Goal: Task Accomplishment & Management: Manage account settings

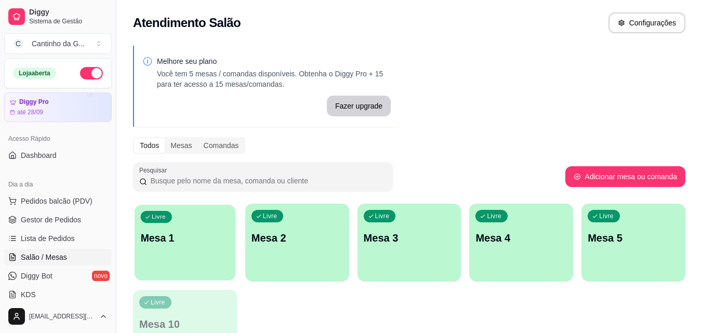
click at [203, 236] on p "Mesa 1" at bounding box center [185, 238] width 89 height 14
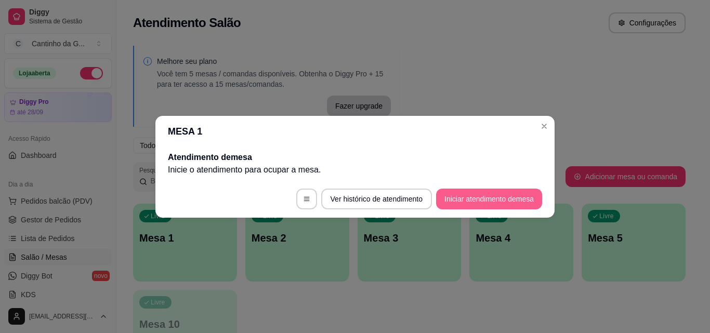
click at [467, 204] on button "Iniciar atendimento de mesa" at bounding box center [489, 199] width 106 height 21
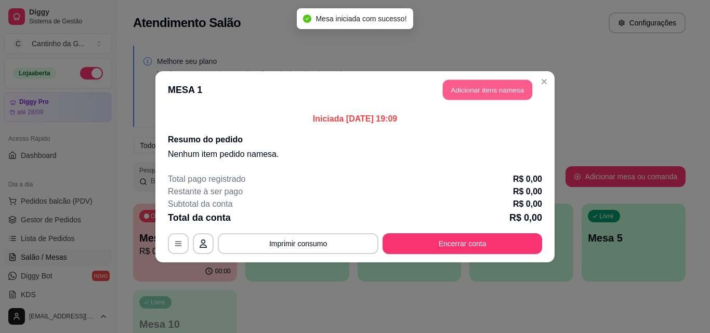
click at [497, 95] on button "Adicionar itens na mesa" at bounding box center [487, 90] width 89 height 20
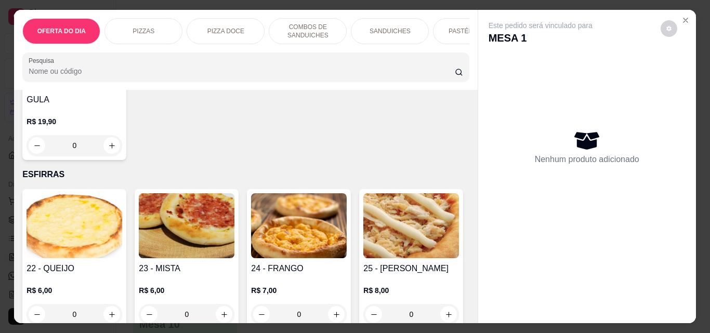
scroll to position [1768, 0]
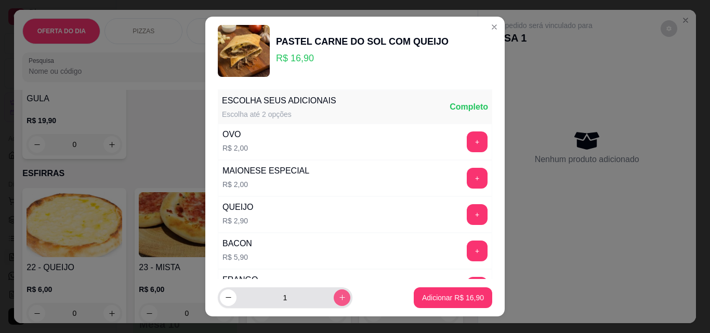
click at [338, 294] on icon "increase-product-quantity" at bounding box center [342, 298] width 8 height 8
type input "2"
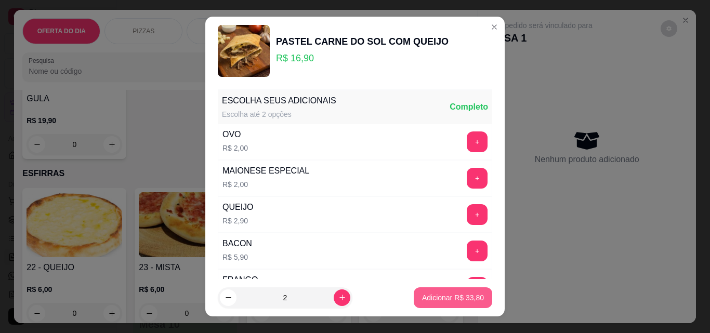
click at [422, 296] on p "Adicionar R$ 33,80" at bounding box center [453, 298] width 62 height 10
type input "2"
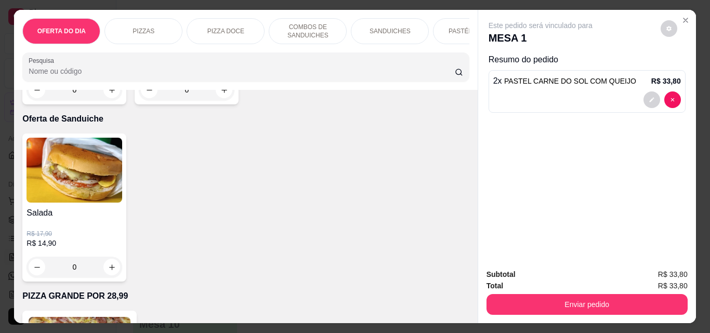
scroll to position [2704, 0]
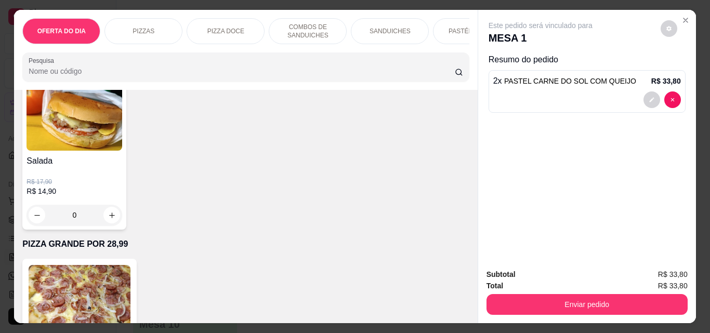
click at [120, 46] on button "increase-product-quantity" at bounding box center [111, 38] width 17 height 17
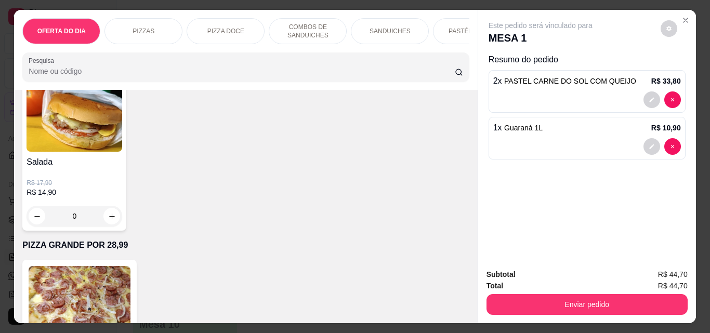
click at [120, 47] on button "increase-product-quantity" at bounding box center [111, 38] width 17 height 17
type input "2"
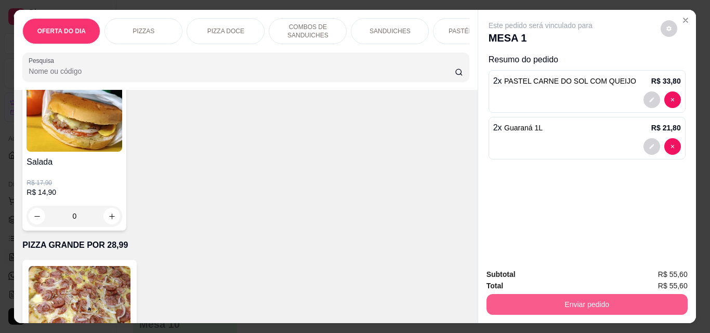
click at [578, 300] on button "Enviar pedido" at bounding box center [587, 304] width 201 height 21
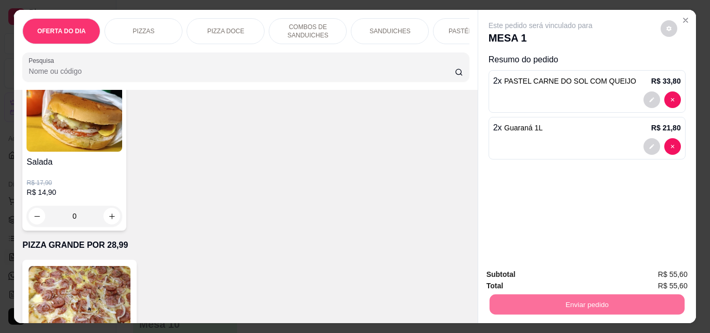
click at [681, 271] on button "Enviar pedido" at bounding box center [660, 274] width 57 height 19
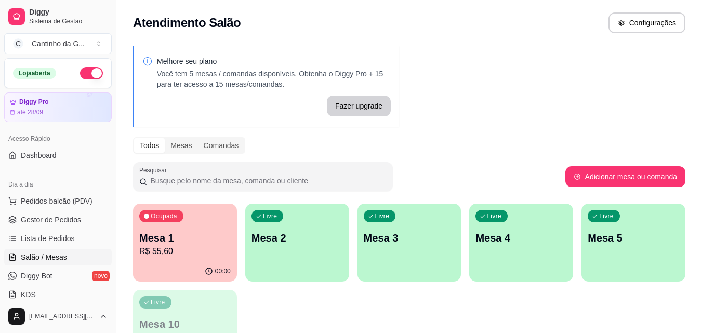
click at [192, 234] on p "Mesa 1" at bounding box center [185, 238] width 92 height 15
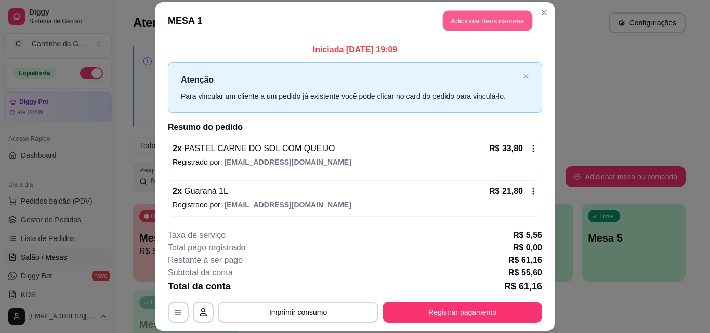
click at [497, 26] on button "Adicionar itens na mesa" at bounding box center [487, 21] width 89 height 20
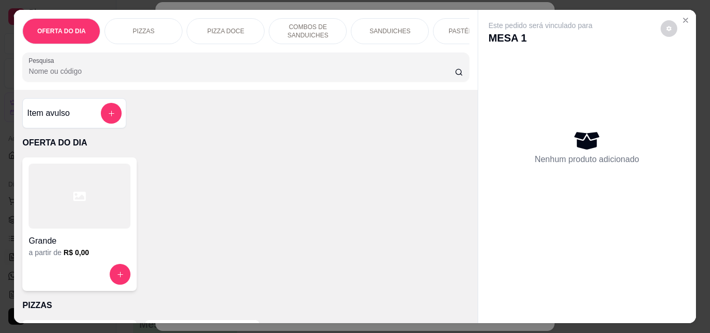
click at [115, 114] on button "add-separate-item" at bounding box center [111, 113] width 21 height 21
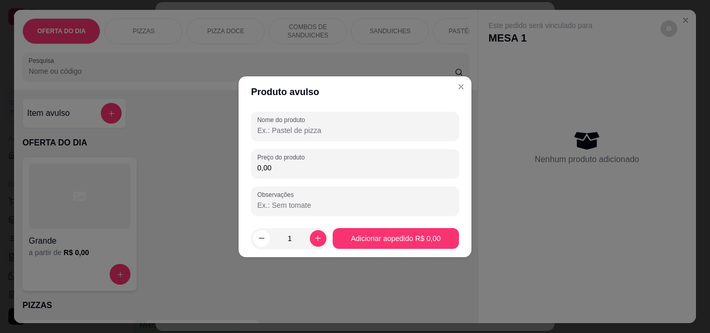
click at [297, 135] on input "Nome do produto" at bounding box center [355, 130] width 196 height 10
type input "Espetinho Coração"
click at [290, 170] on input "0,00" at bounding box center [355, 168] width 196 height 10
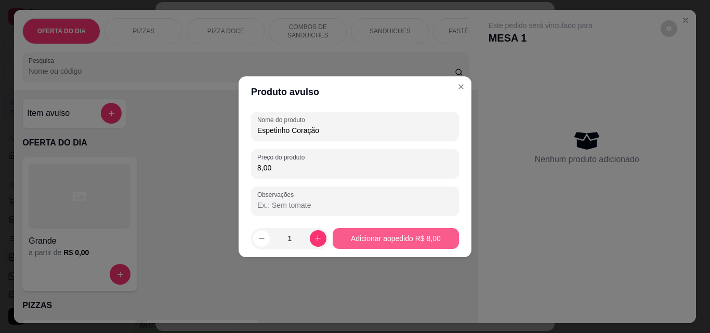
type input "8,00"
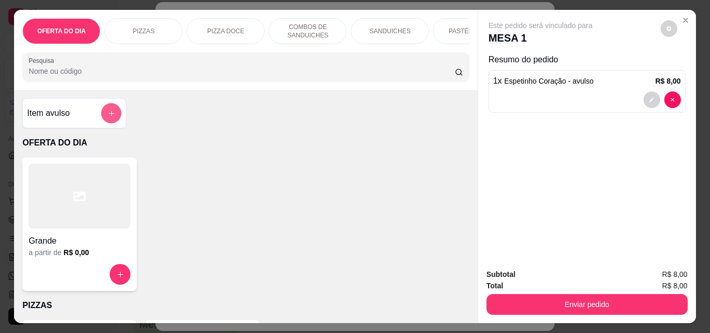
click at [112, 120] on button "add-separate-item" at bounding box center [111, 113] width 20 height 20
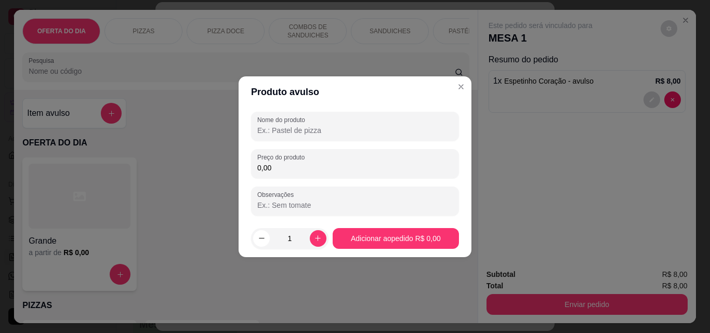
click at [363, 133] on input "Nome do produto" at bounding box center [355, 130] width 196 height 10
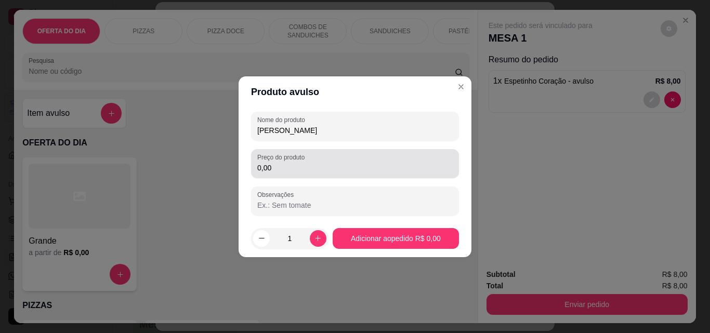
type input "[PERSON_NAME]"
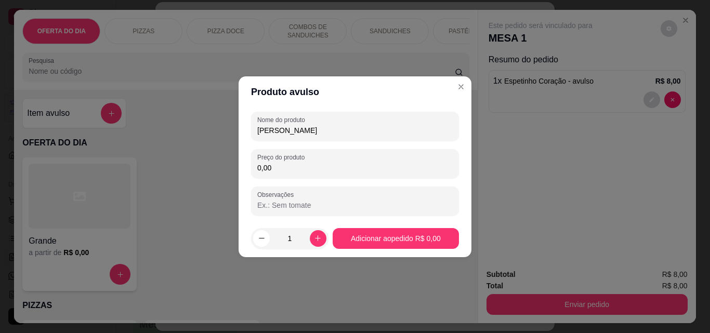
click at [403, 167] on input "0,00" at bounding box center [355, 168] width 196 height 10
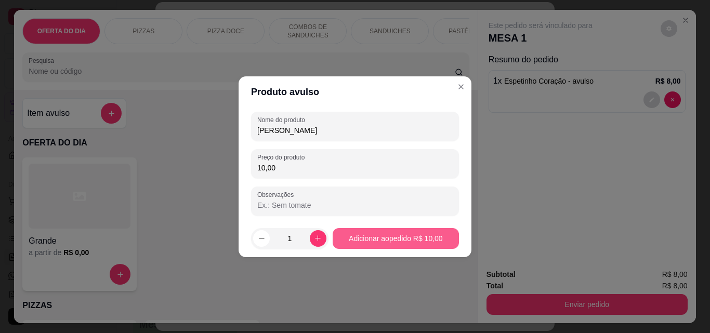
type input "10,00"
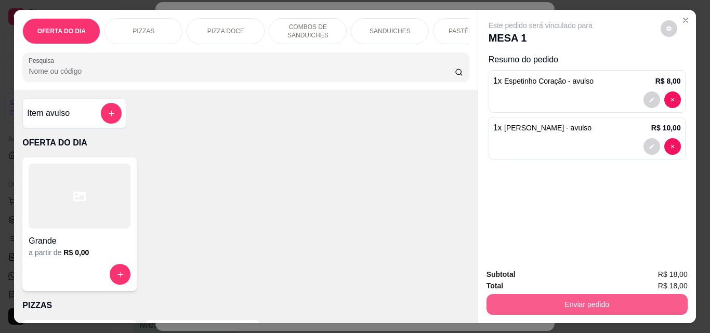
click at [607, 306] on button "Enviar pedido" at bounding box center [587, 304] width 201 height 21
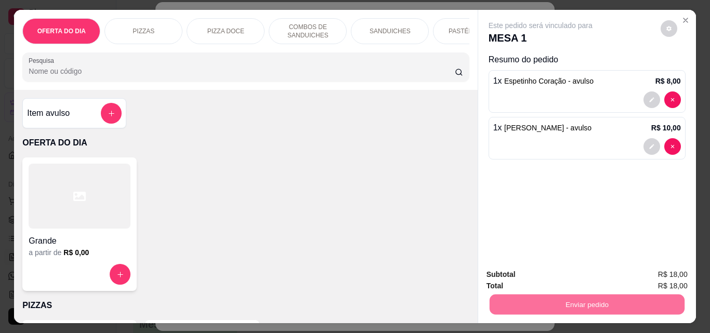
click at [667, 278] on button "Enviar pedido" at bounding box center [660, 274] width 57 height 19
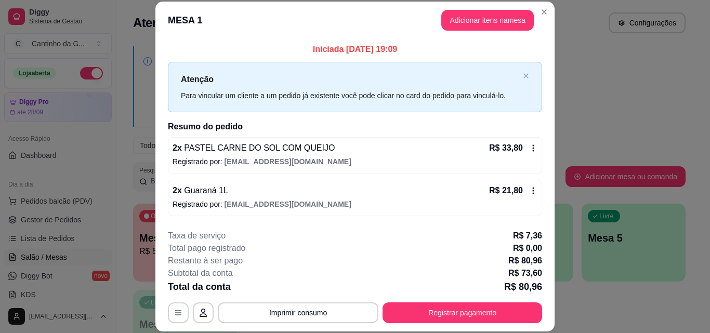
click at [487, 14] on button "Adicionar itens na mesa" at bounding box center [487, 20] width 93 height 21
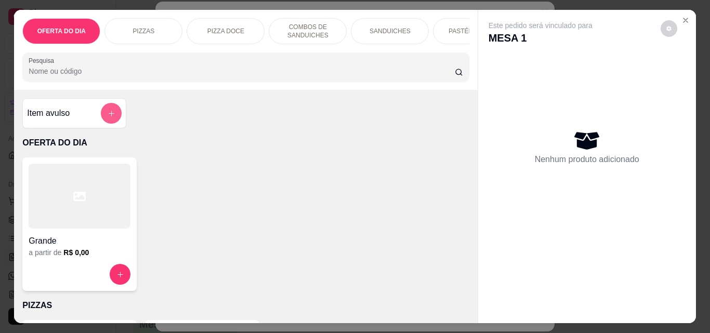
click at [115, 119] on button "add-separate-item" at bounding box center [111, 113] width 21 height 21
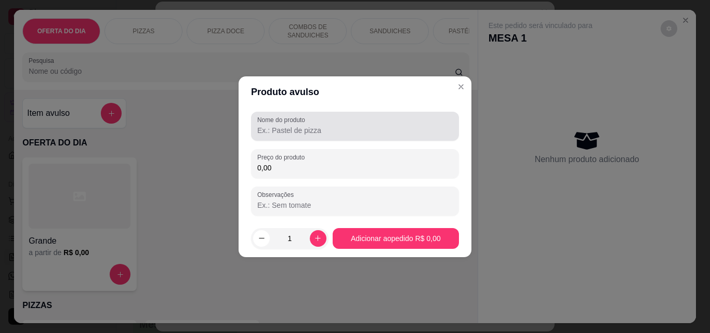
click at [297, 135] on input "Nome do produto" at bounding box center [355, 130] width 196 height 10
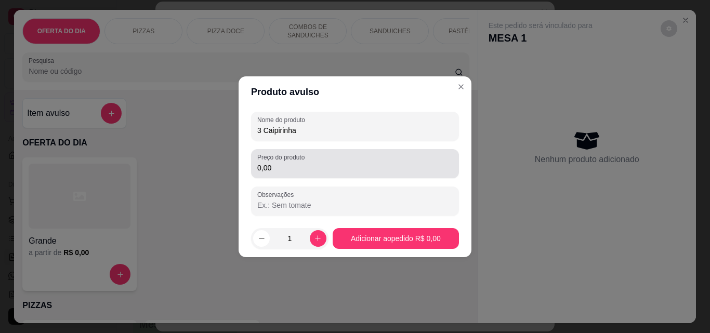
type input "3 Caipirinha"
click at [386, 167] on input "0,00" at bounding box center [355, 168] width 196 height 10
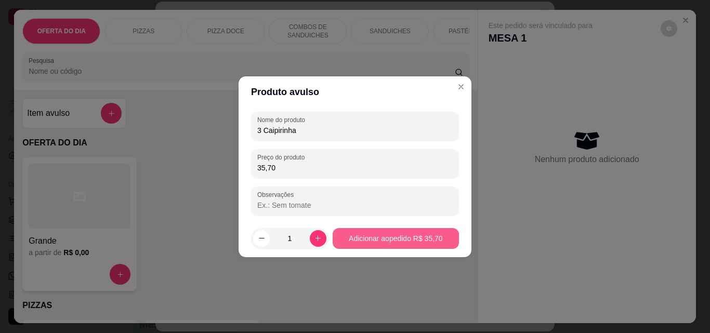
type input "35,70"
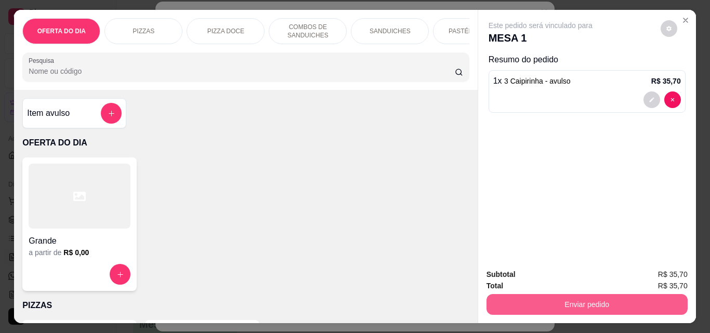
click at [611, 304] on button "Enviar pedido" at bounding box center [587, 304] width 201 height 21
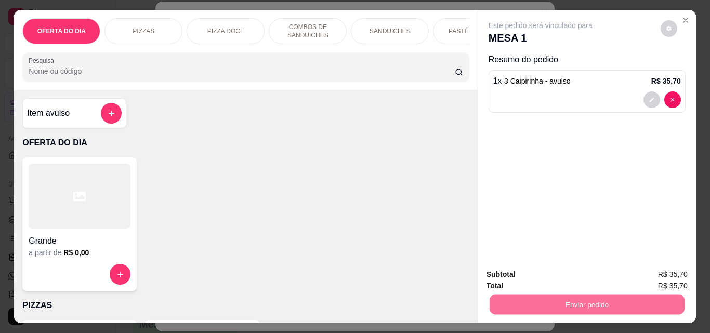
click at [682, 278] on button "Enviar pedido" at bounding box center [660, 275] width 59 height 20
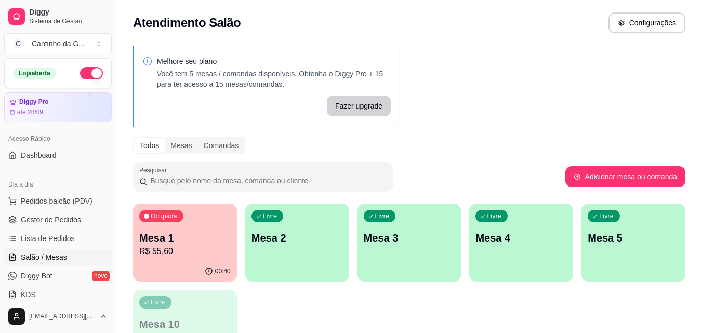
click at [196, 260] on div "Ocupada Mesa 1 R$ 55,60" at bounding box center [185, 233] width 104 height 58
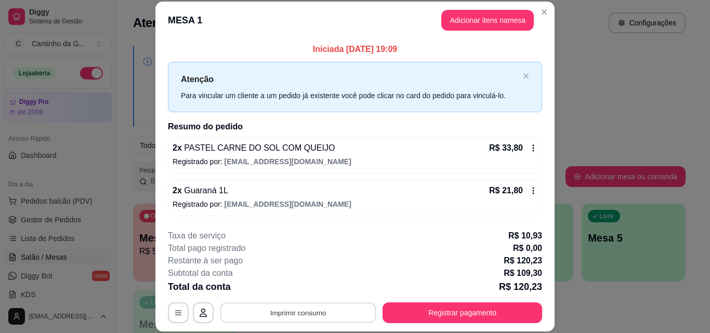
click at [323, 319] on button "Imprimir consumo" at bounding box center [298, 313] width 156 height 20
click at [318, 291] on button "IMPRESSORA" at bounding box center [297, 289] width 75 height 17
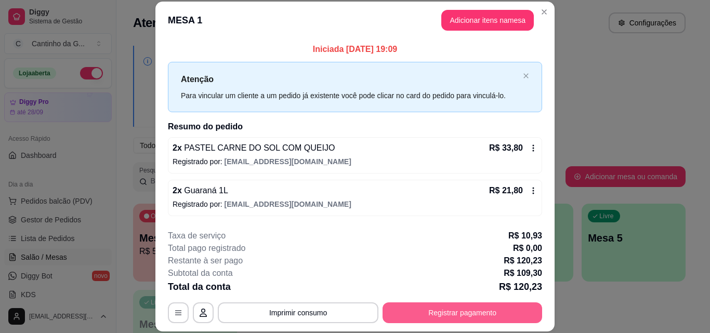
click at [500, 311] on button "Registrar pagamento" at bounding box center [463, 313] width 160 height 21
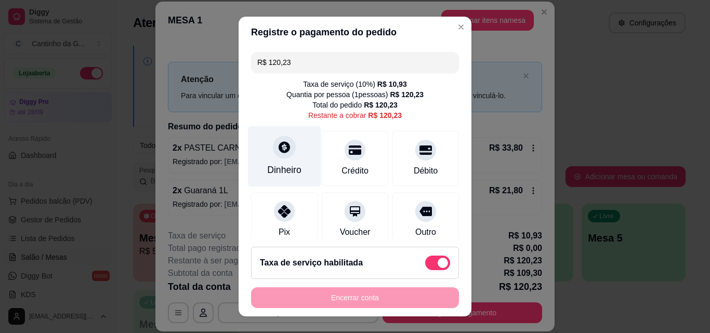
click at [290, 166] on div "Dinheiro" at bounding box center [284, 170] width 34 height 14
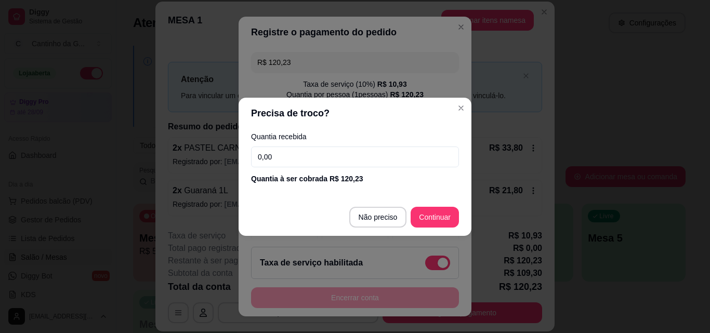
click at [315, 155] on input "0,00" at bounding box center [355, 157] width 208 height 21
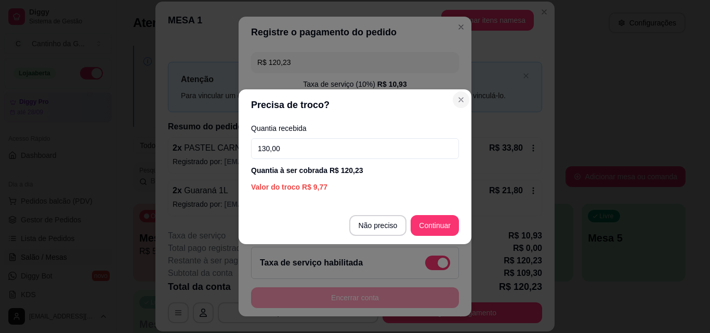
type input "130,00"
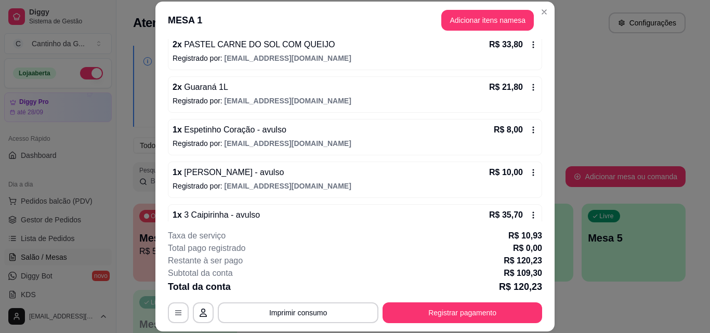
scroll to position [104, 0]
click at [533, 130] on icon at bounding box center [534, 129] width 2 height 7
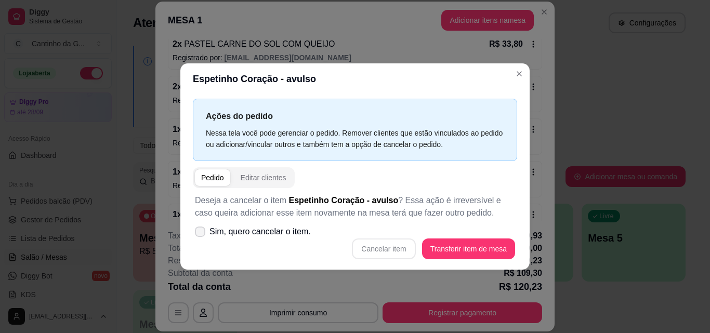
click at [283, 233] on span "Sim, quero cancelar o item." at bounding box center [260, 232] width 101 height 12
click at [201, 233] on input "Sim, quero cancelar o item." at bounding box center [197, 236] width 7 height 7
checkbox input "true"
click at [384, 248] on button "Cancelar item" at bounding box center [383, 249] width 63 height 21
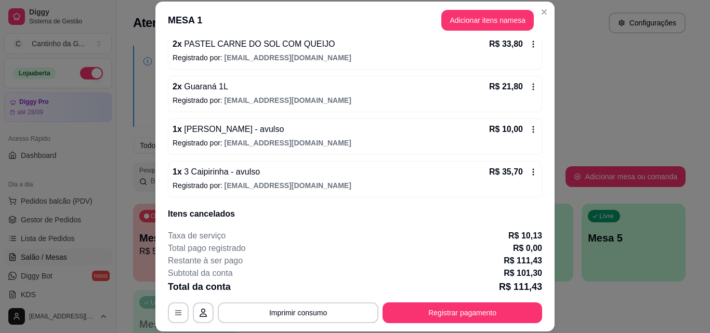
click at [529, 127] on icon at bounding box center [533, 129] width 8 height 8
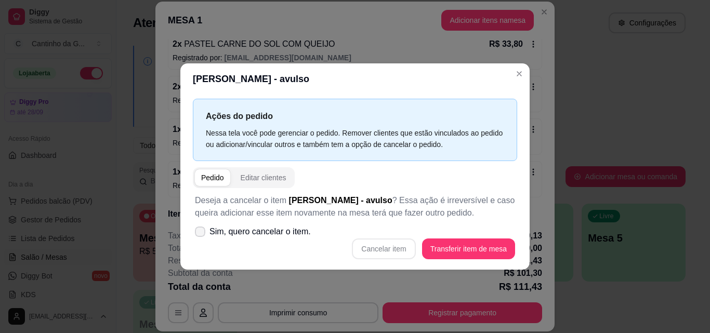
click at [284, 233] on span "Sim, quero cancelar o item." at bounding box center [260, 232] width 101 height 12
click at [201, 233] on input "Sim, quero cancelar o item." at bounding box center [197, 236] width 7 height 7
checkbox input "true"
click at [377, 243] on button "Cancelar item" at bounding box center [384, 249] width 62 height 20
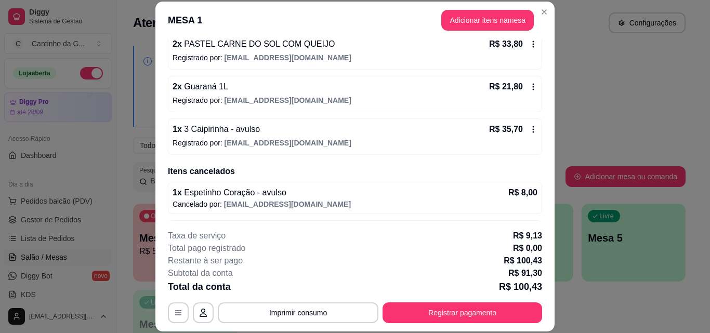
click at [529, 133] on icon at bounding box center [533, 129] width 8 height 8
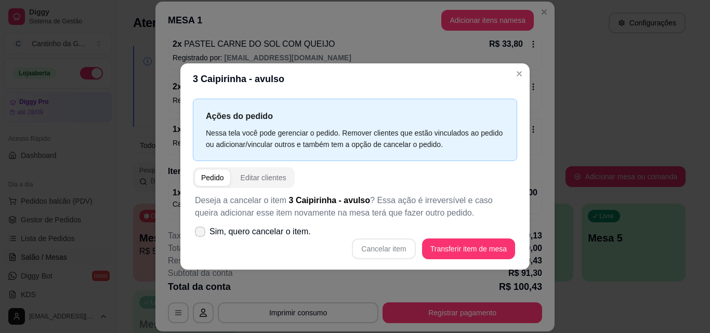
click at [261, 231] on span "Sim, quero cancelar o item." at bounding box center [260, 232] width 101 height 12
click at [201, 233] on input "Sim, quero cancelar o item." at bounding box center [197, 236] width 7 height 7
checkbox input "true"
click at [382, 245] on button "Cancelar item" at bounding box center [383, 249] width 63 height 21
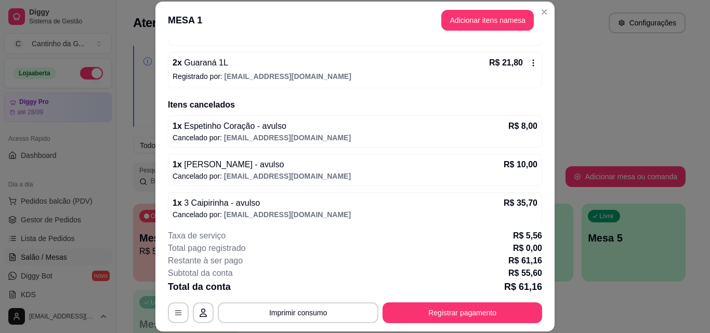
scroll to position [135, 0]
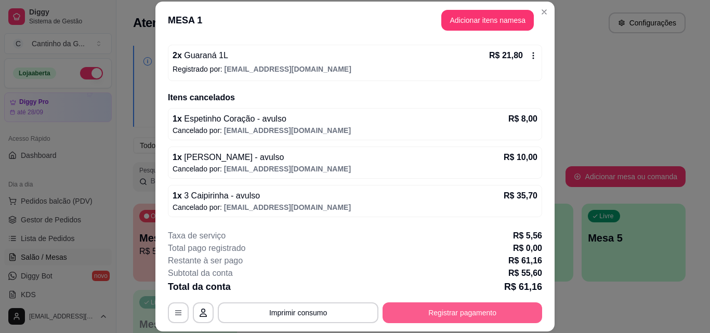
click at [482, 315] on button "Registrar pagamento" at bounding box center [463, 313] width 160 height 21
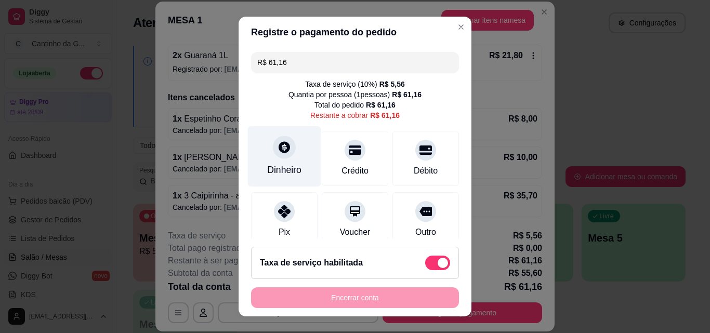
click at [298, 163] on div "Dinheiro" at bounding box center [284, 156] width 73 height 61
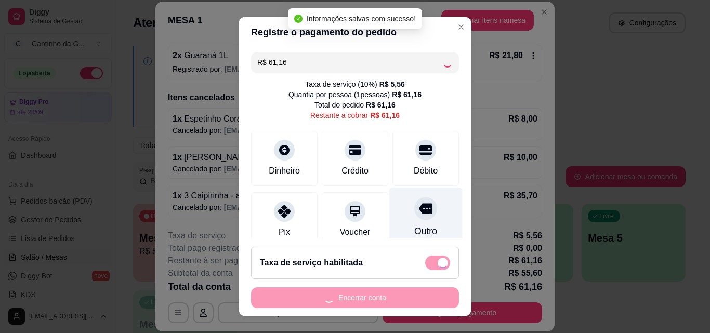
type input "R$ 0,00"
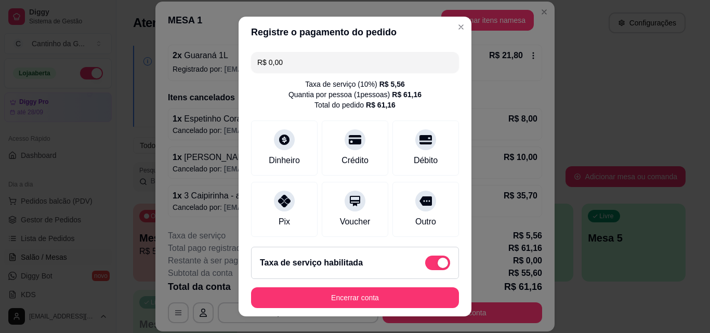
click at [406, 295] on button "Encerrar conta" at bounding box center [355, 298] width 208 height 21
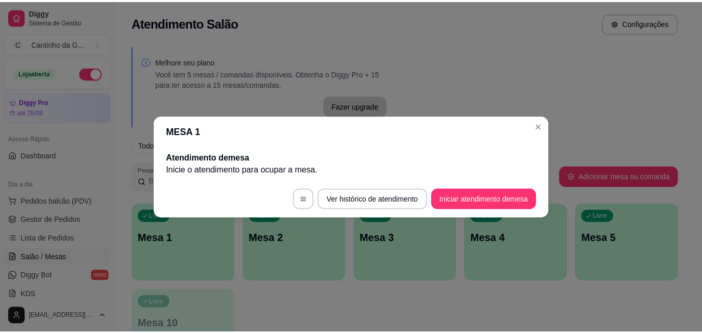
scroll to position [0, 0]
